Goal: Check status: Check status

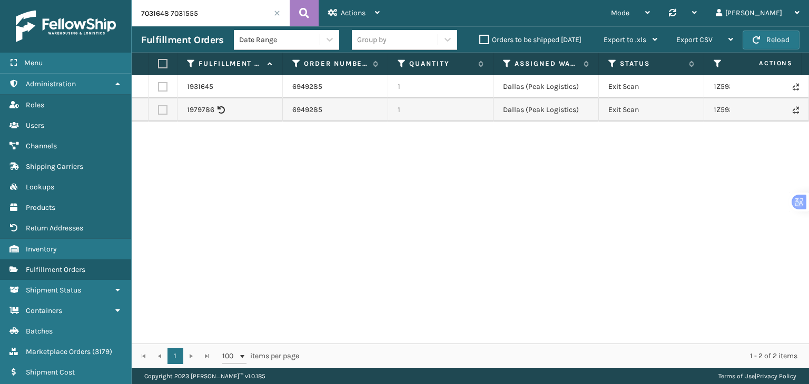
scroll to position [0, 144]
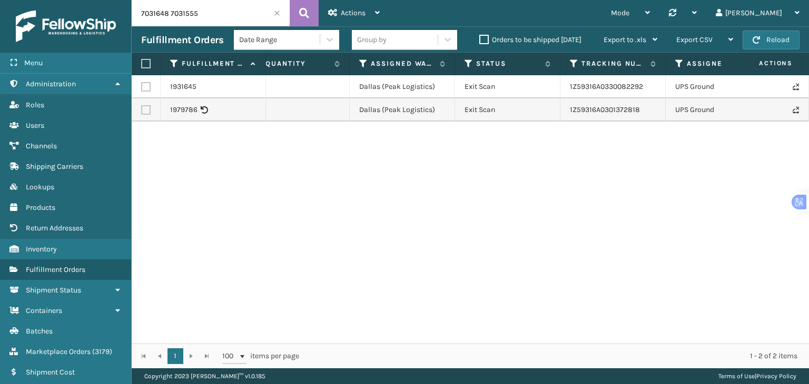
click at [168, 14] on input "7031648 7031555" at bounding box center [211, 13] width 158 height 26
type input "7031648,7031555"
click at [304, 13] on icon at bounding box center [304, 13] width 10 height 16
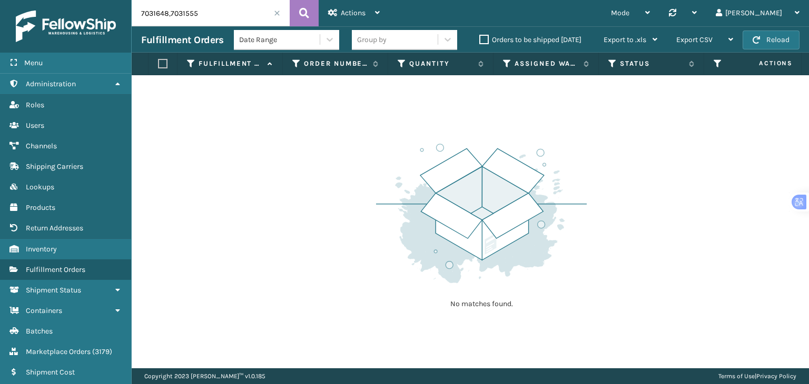
click at [275, 14] on span at bounding box center [277, 13] width 6 height 6
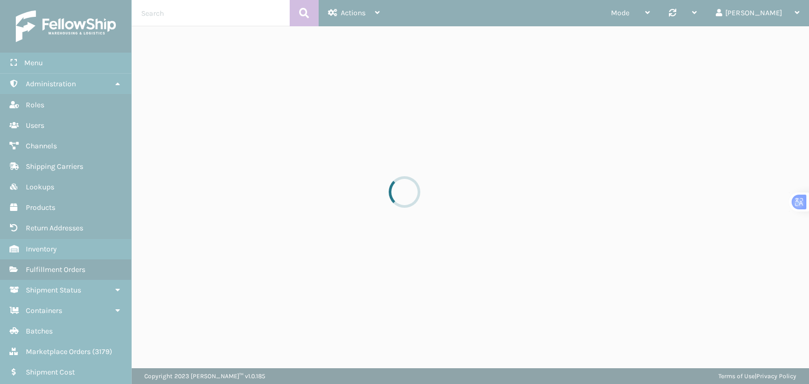
click at [229, 16] on div at bounding box center [404, 192] width 809 height 384
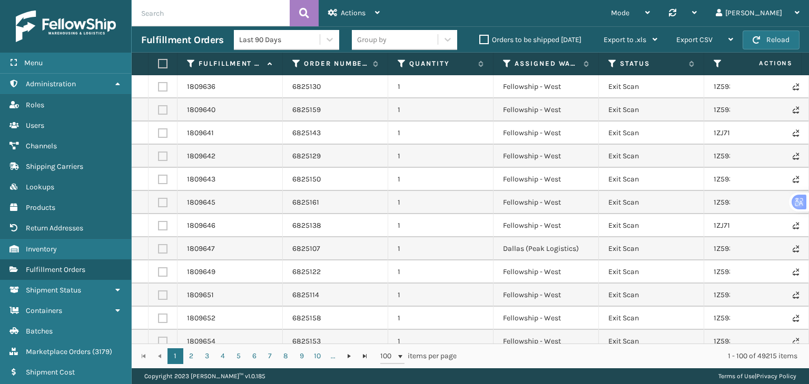
click at [207, 9] on input "text" at bounding box center [211, 13] width 158 height 26
paste input "7031061"
type input "7031061"
click at [310, 11] on button at bounding box center [304, 13] width 29 height 26
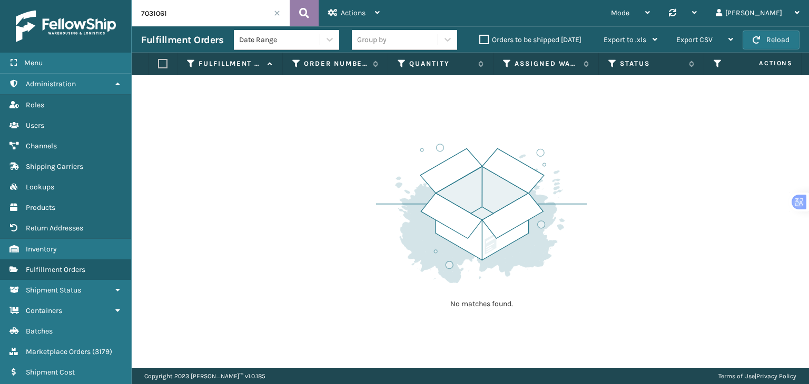
click at [310, 11] on button at bounding box center [304, 13] width 29 height 26
click at [483, 39] on label "Orders to be shipped [DATE]" at bounding box center [530, 39] width 102 height 9
click at [480, 39] on input "Orders to be shipped [DATE]" at bounding box center [479, 37] width 1 height 7
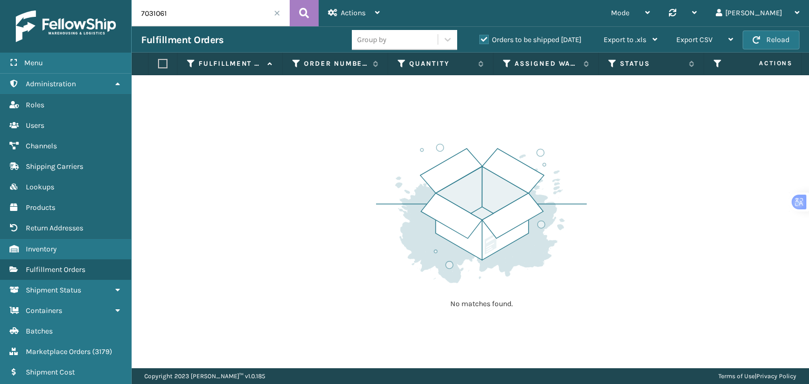
click at [483, 39] on label "Orders to be shipped [DATE]" at bounding box center [530, 39] width 102 height 9
click at [480, 39] on input "Orders to be shipped [DATE]" at bounding box center [479, 37] width 1 height 7
click at [158, 13] on input "7031061" at bounding box center [211, 13] width 158 height 26
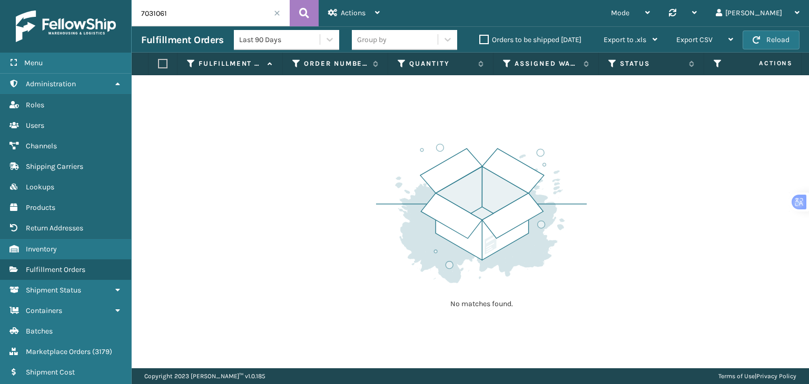
paste input "198"
type input "7031198"
click at [299, 11] on icon at bounding box center [304, 13] width 10 height 16
